Goal: Transaction & Acquisition: Book appointment/travel/reservation

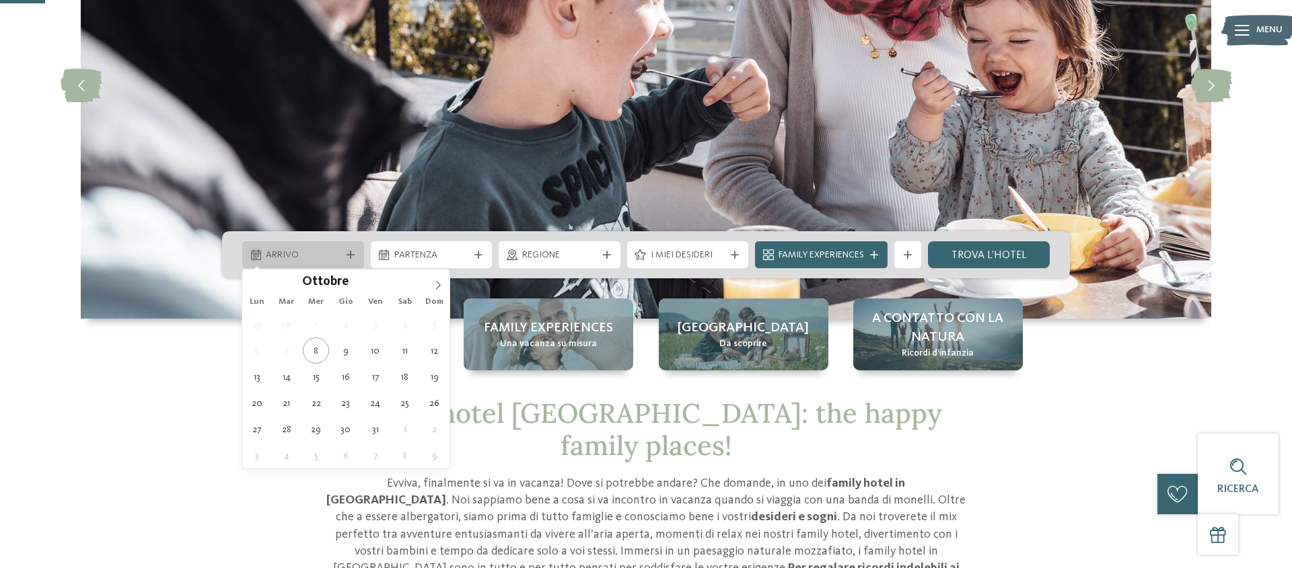
click at [302, 248] on div "Arrivo" at bounding box center [302, 255] width 81 height 15
click at [437, 286] on icon at bounding box center [437, 285] width 9 height 9
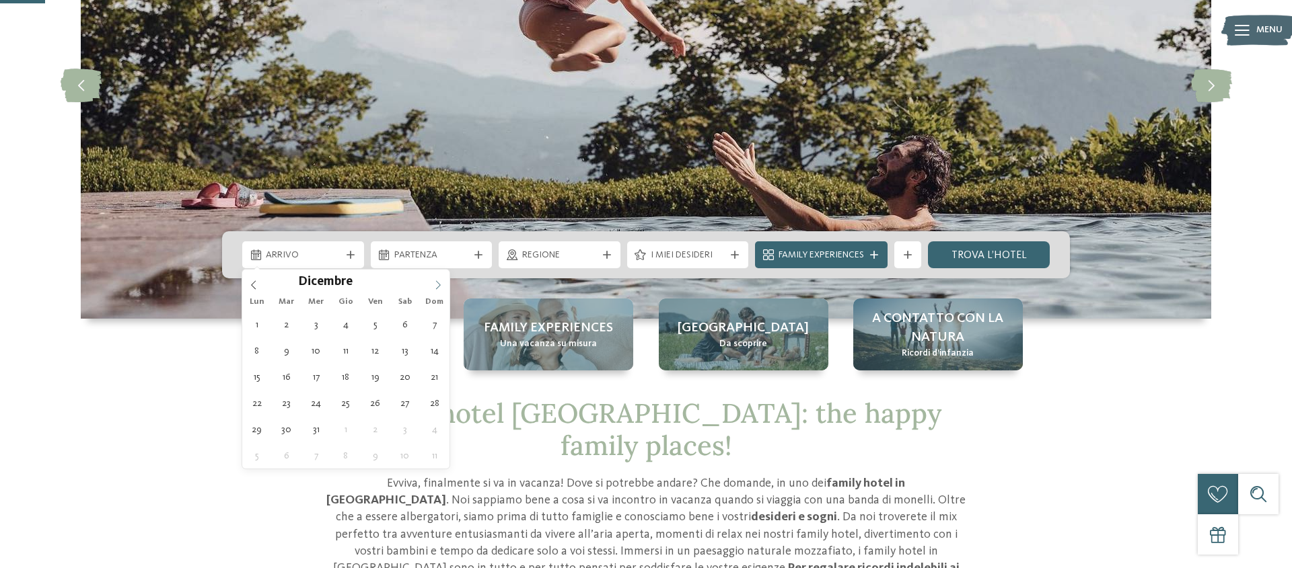
type input "****"
click at [439, 285] on icon at bounding box center [438, 285] width 5 height 9
click at [439, 285] on icon at bounding box center [437, 285] width 9 height 9
type div "[DATE]"
type input "****"
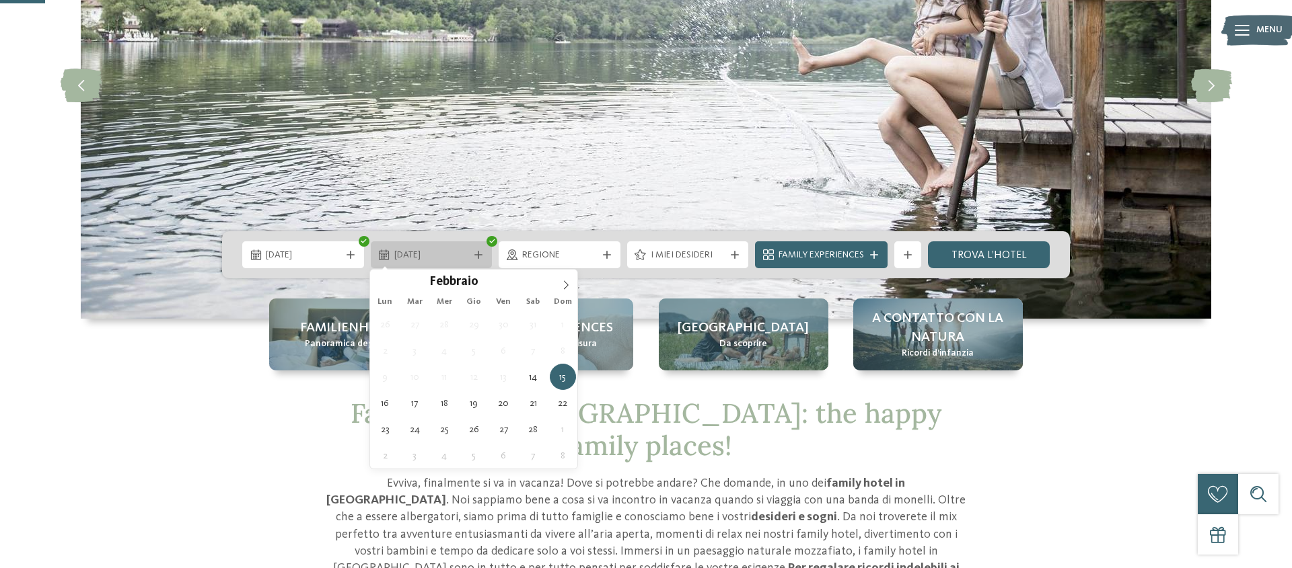
click at [455, 256] on span "[DATE]" at bounding box center [431, 255] width 75 height 13
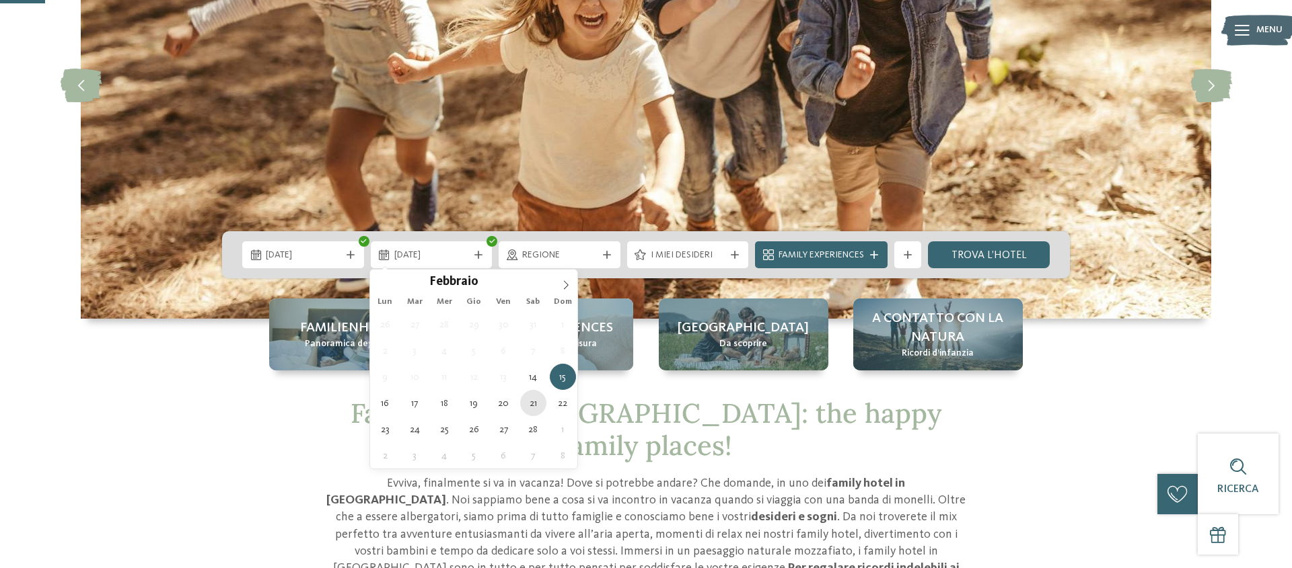
type div "[DATE]"
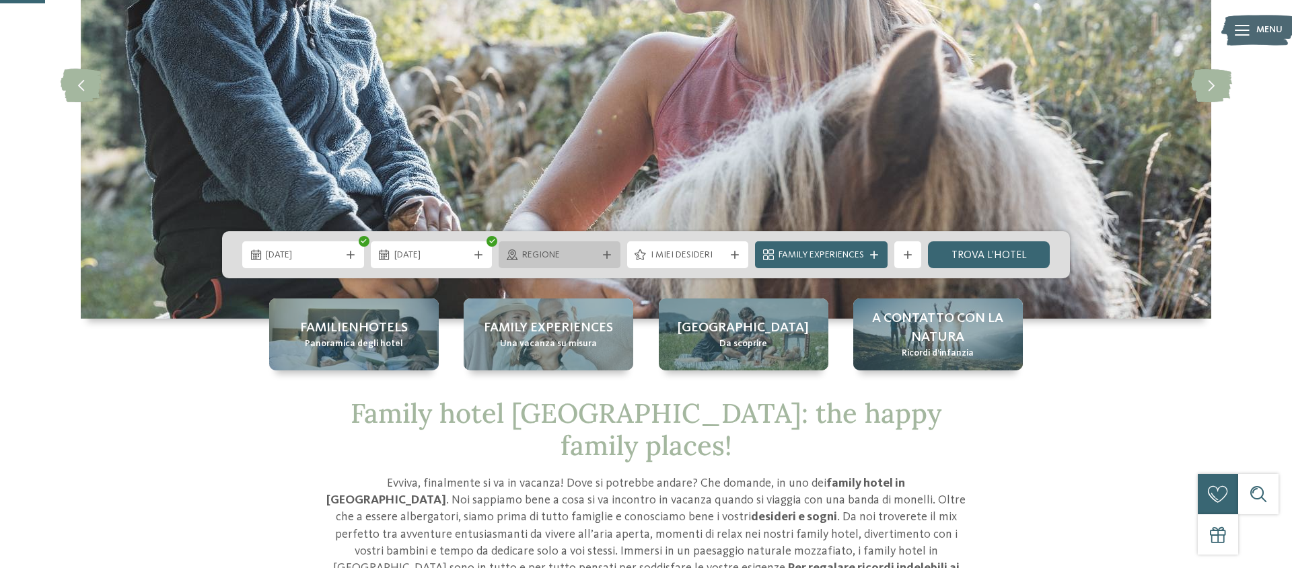
click at [568, 258] on span "Regione" at bounding box center [559, 255] width 75 height 13
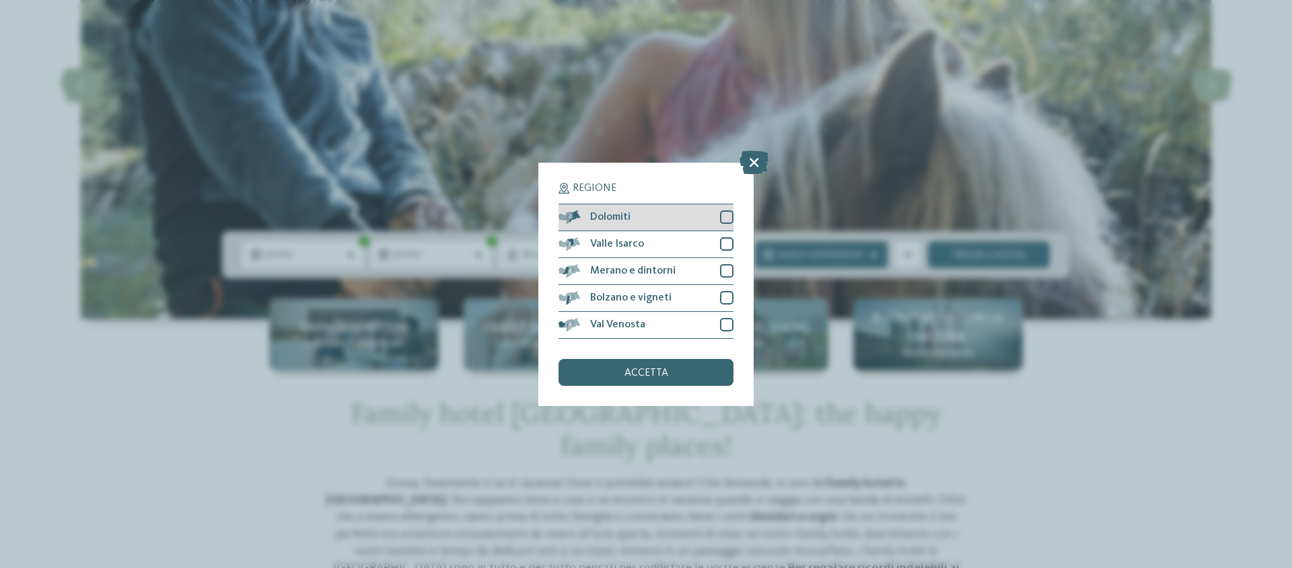
click at [653, 215] on div "Dolomiti" at bounding box center [645, 218] width 175 height 27
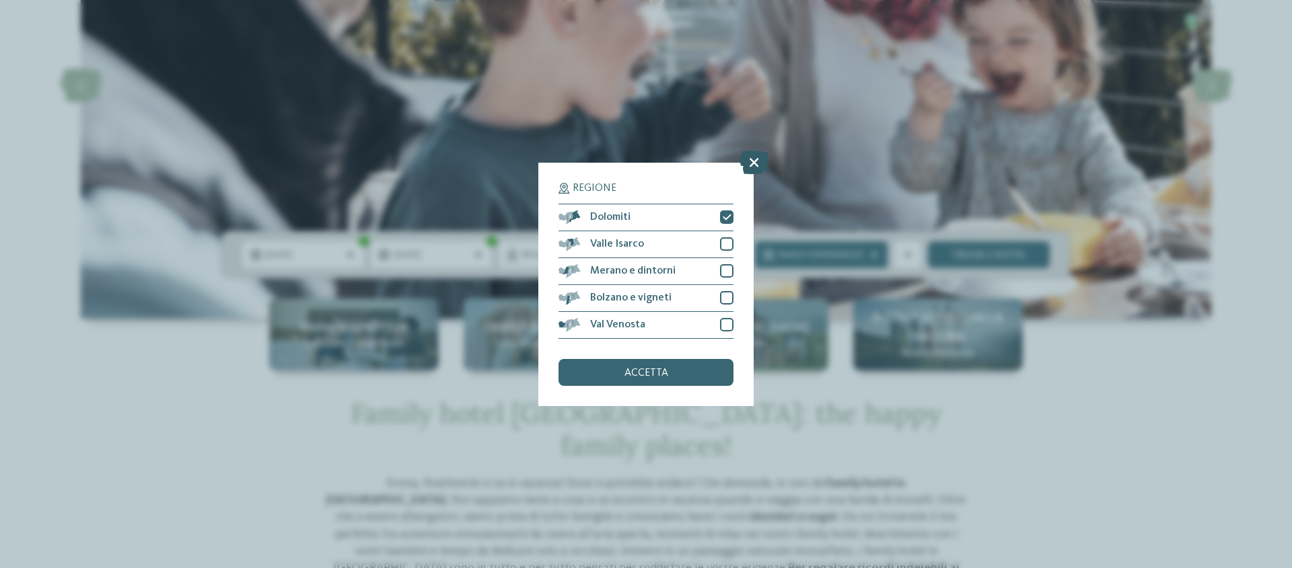
click at [749, 170] on icon at bounding box center [753, 162] width 29 height 24
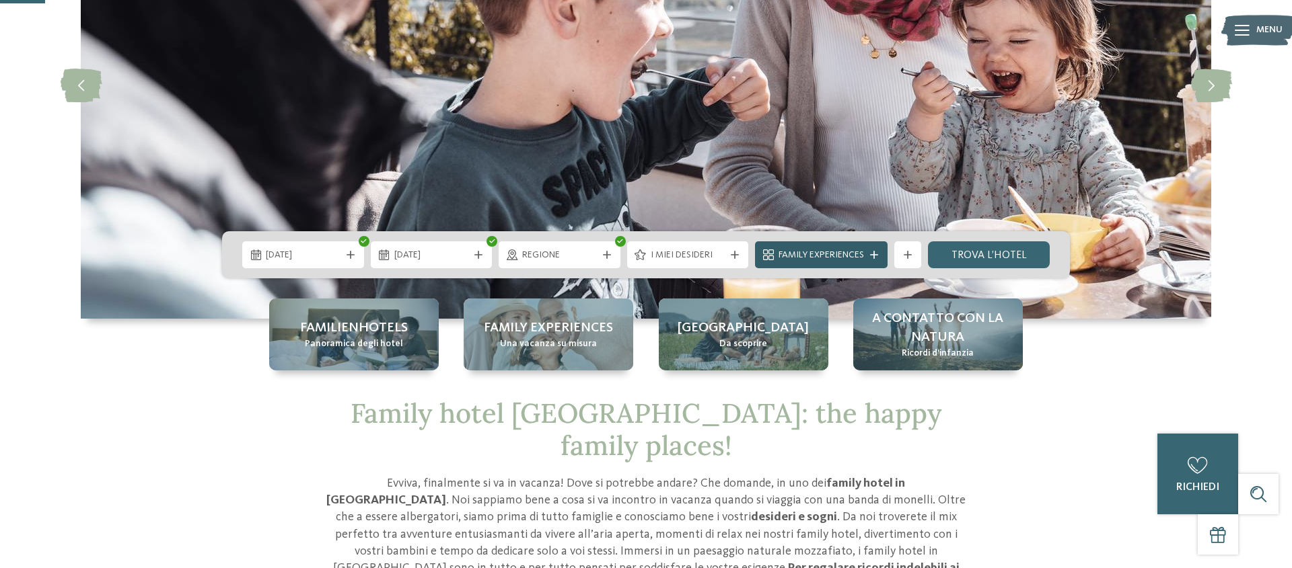
click at [859, 250] on span "Family Experiences" at bounding box center [820, 255] width 85 height 13
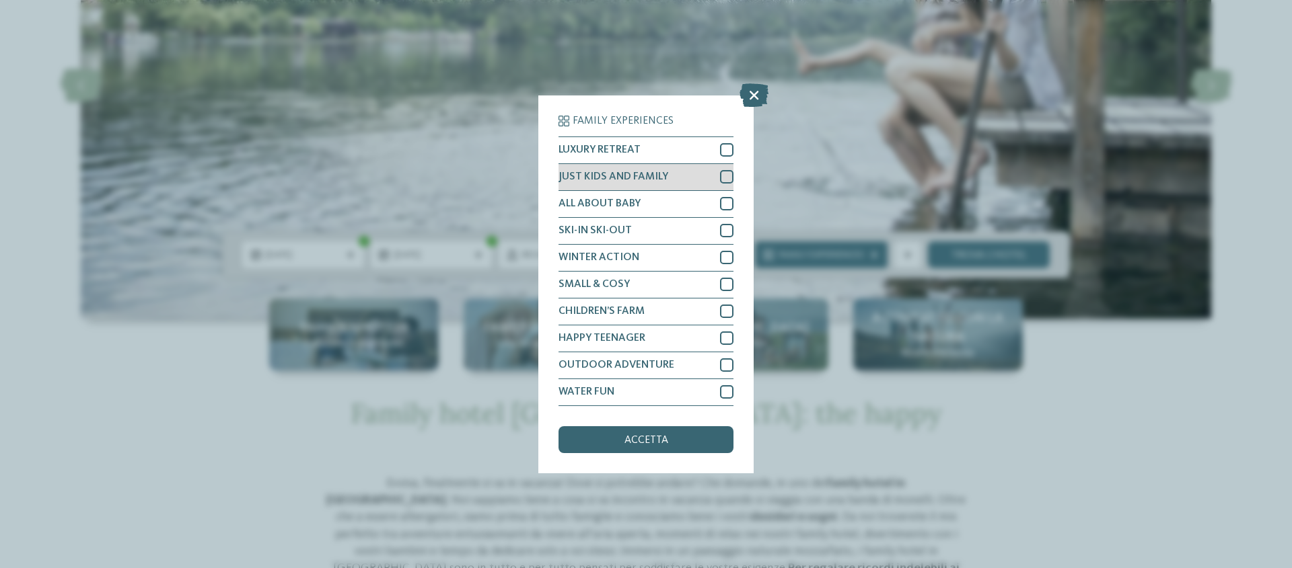
click at [614, 181] on span "JUST KIDS AND FAMILY" at bounding box center [613, 177] width 110 height 11
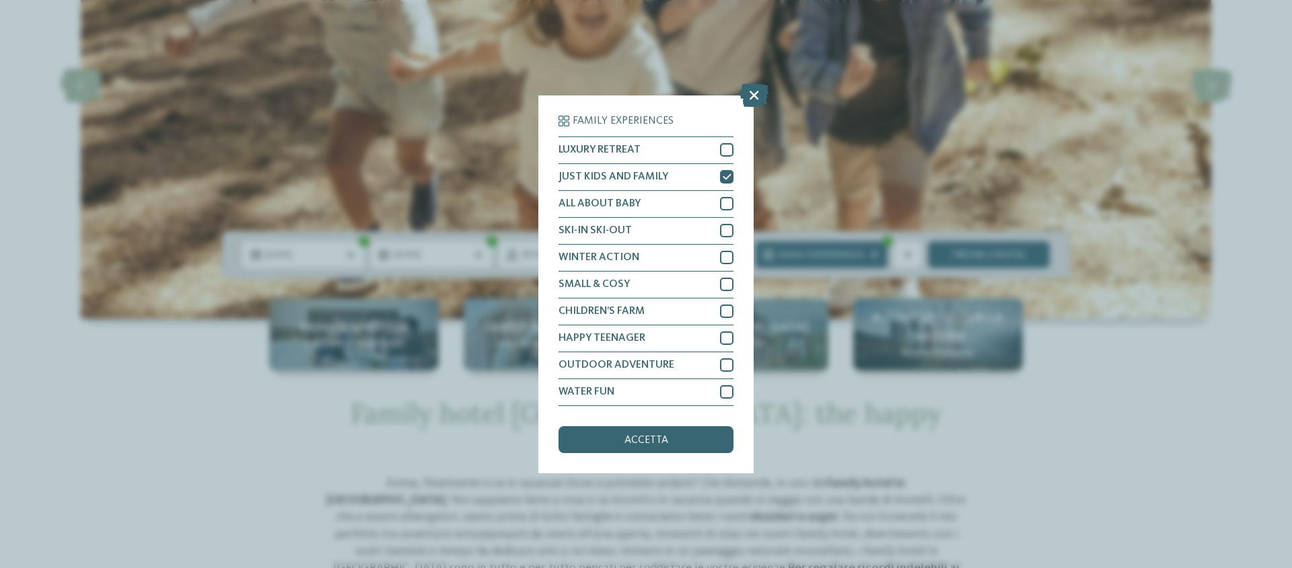
click at [755, 93] on icon at bounding box center [753, 95] width 29 height 24
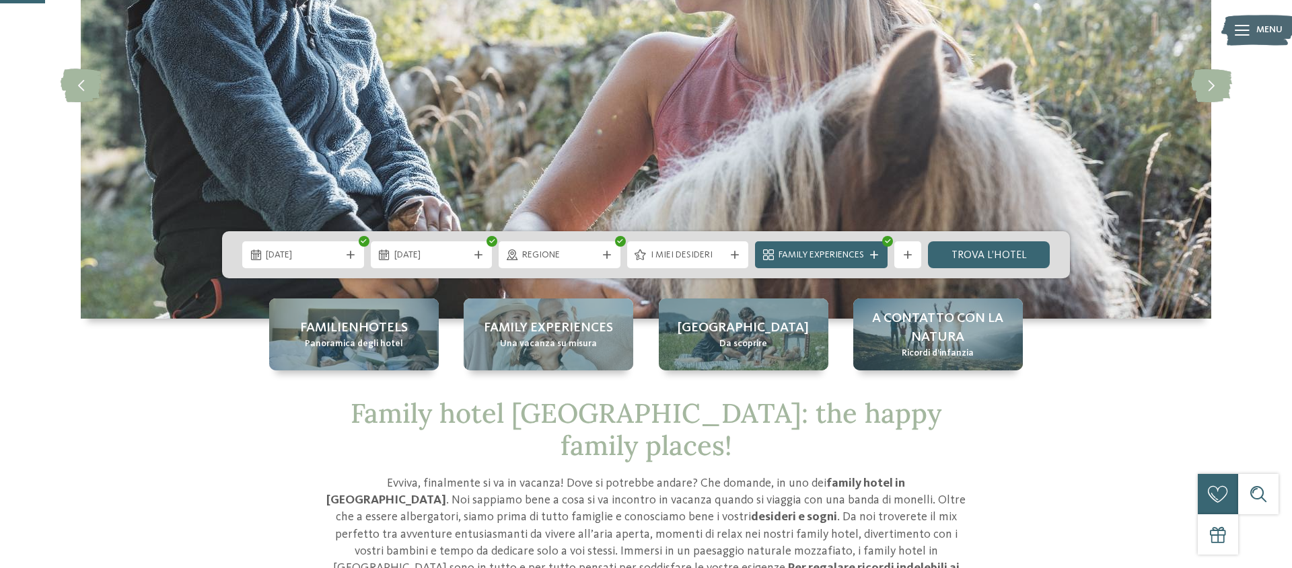
drag, startPoint x: 967, startPoint y: 254, endPoint x: 940, endPoint y: 387, distance: 135.9
click at [967, 254] on link "trova l’hotel" at bounding box center [989, 255] width 122 height 27
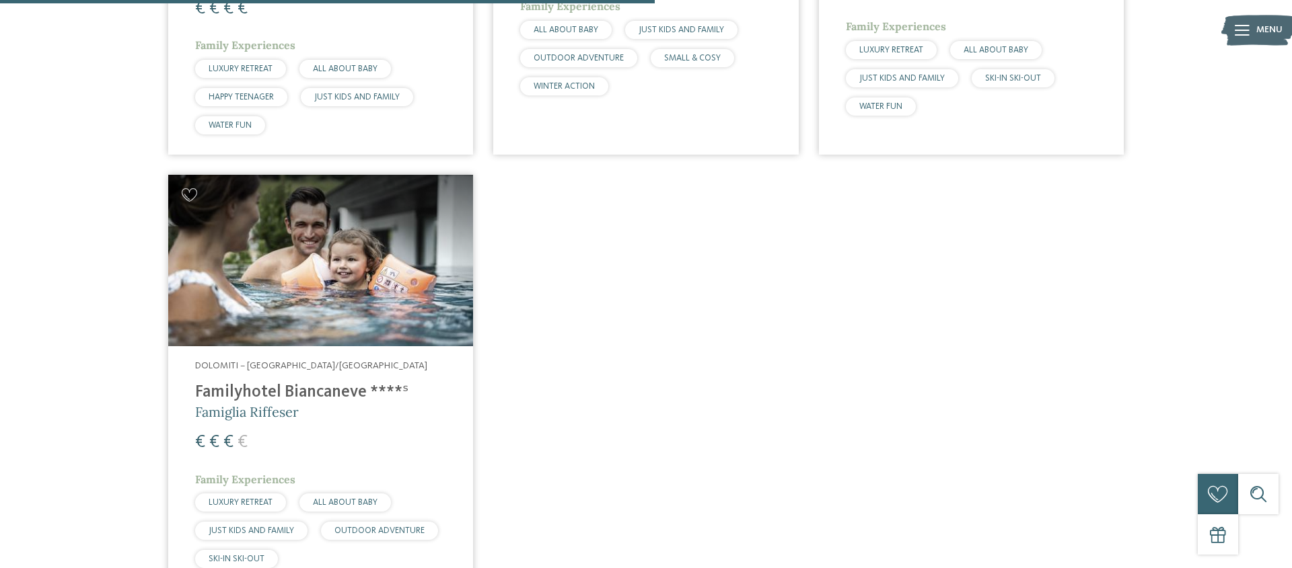
scroll to position [829, 0]
